Goal: Task Accomplishment & Management: Complete application form

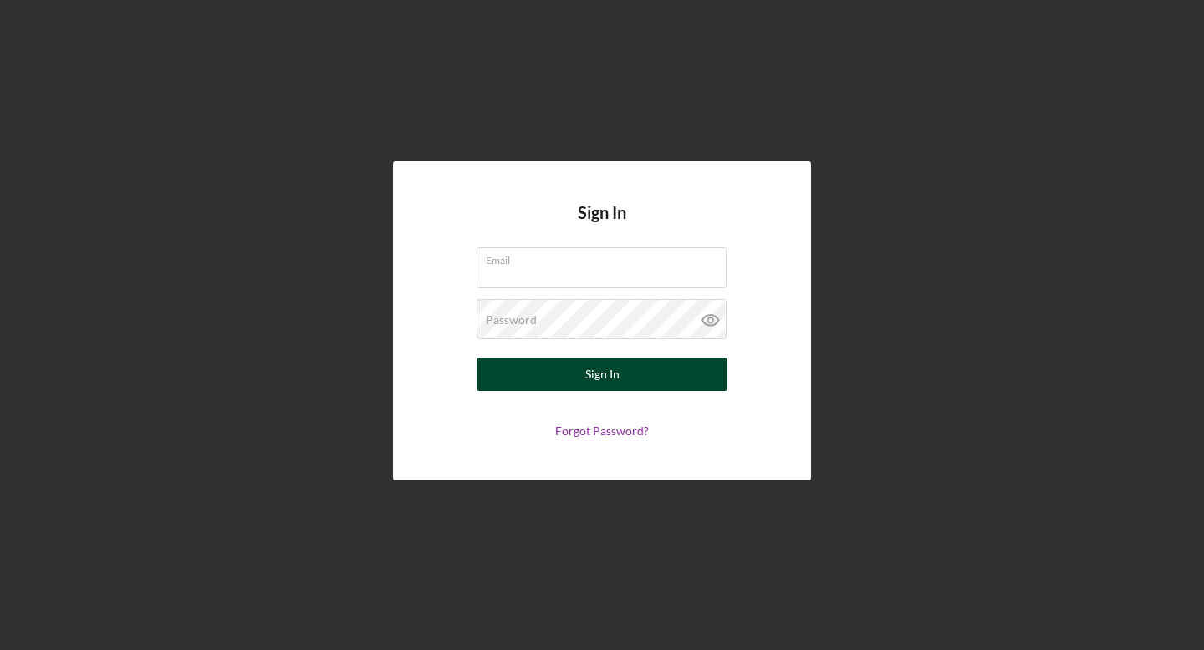
type input "[PERSON_NAME][EMAIL_ADDRESS][PERSON_NAME][DOMAIN_NAME]"
click at [605, 379] on div "Sign In" at bounding box center [602, 374] width 34 height 33
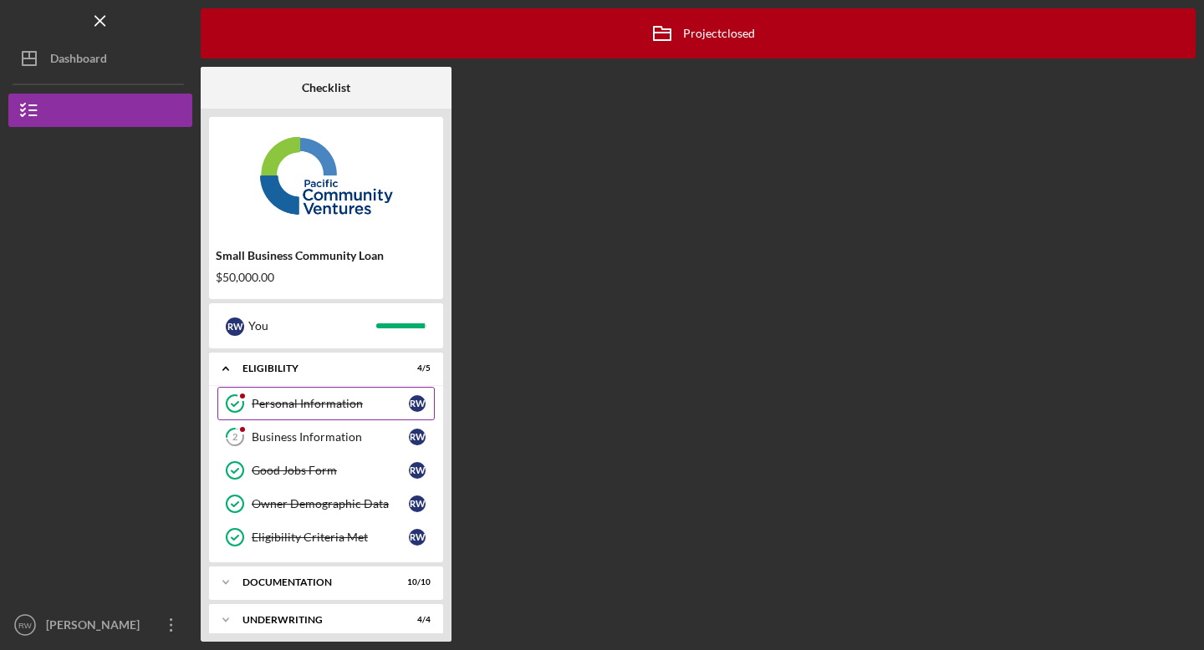
click at [286, 417] on link "Personal Information Personal Information R W" at bounding box center [325, 403] width 217 height 33
